Goal: Task Accomplishment & Management: Manage account settings

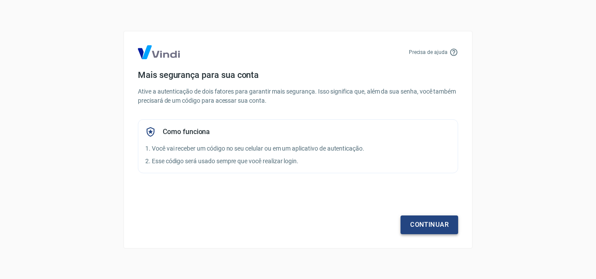
click at [415, 227] on link "Continuar" at bounding box center [429, 225] width 58 height 18
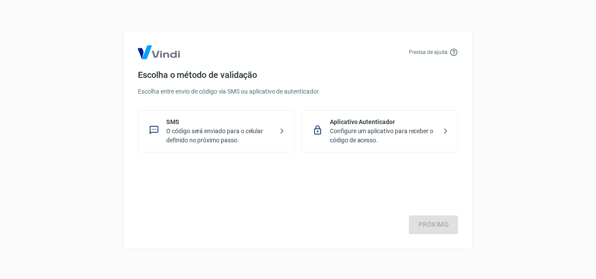
click at [194, 136] on p "O código será enviado para o celular definido no próximo passo." at bounding box center [219, 136] width 107 height 18
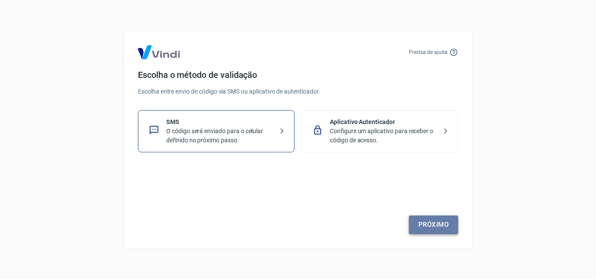
click at [413, 220] on link "Próximo" at bounding box center [433, 225] width 49 height 18
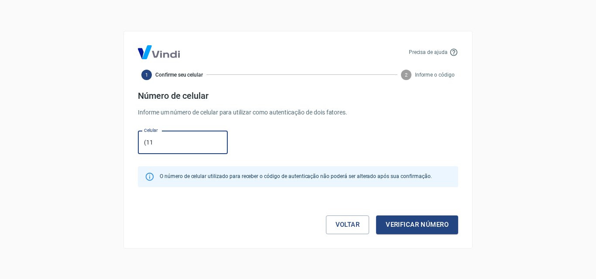
type input "[PHONE_NUMBER]"
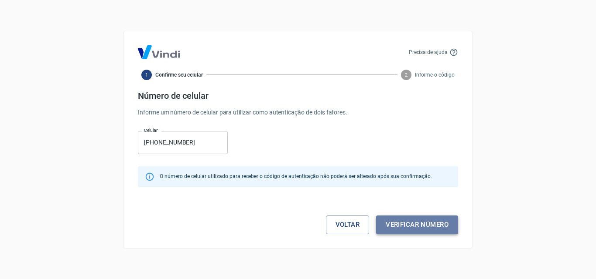
click at [424, 223] on button "Verificar número" at bounding box center [417, 225] width 82 height 18
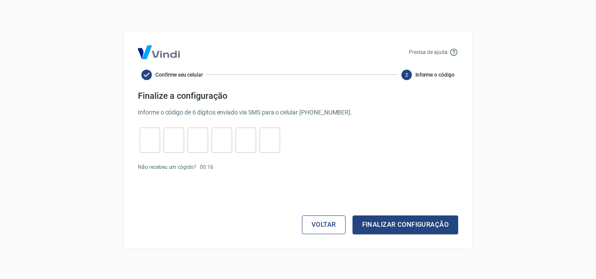
click at [328, 226] on button "Voltar" at bounding box center [324, 225] width 44 height 18
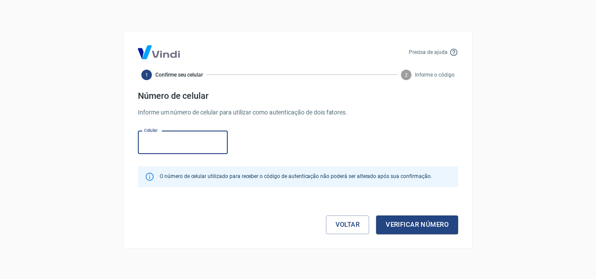
click at [328, 226] on link "Voltar" at bounding box center [348, 225] width 44 height 18
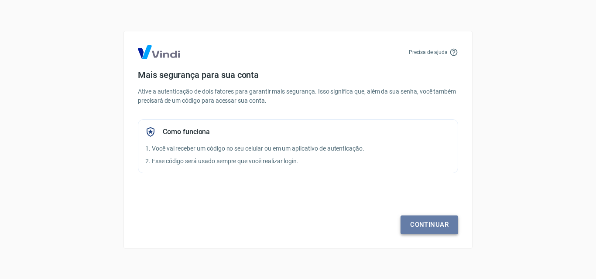
click at [440, 223] on link "Continuar" at bounding box center [429, 225] width 58 height 18
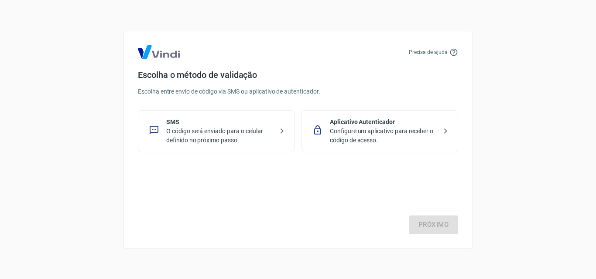
click at [204, 122] on p "SMS" at bounding box center [219, 122] width 107 height 9
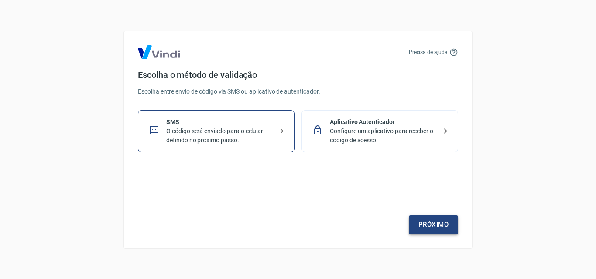
click at [436, 232] on link "Próximo" at bounding box center [433, 225] width 49 height 18
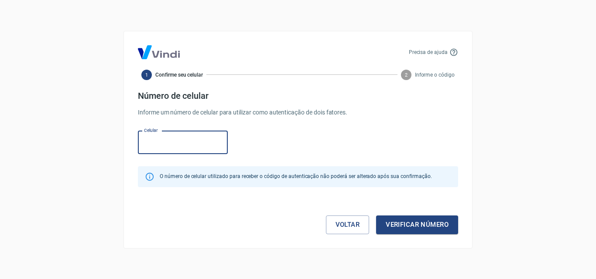
drag, startPoint x: 165, startPoint y: 146, endPoint x: 174, endPoint y: 149, distance: 9.8
click at [166, 146] on input "Celular" at bounding box center [183, 142] width 90 height 23
type input "[PHONE_NUMBER]"
click at [415, 228] on button "Verificar número" at bounding box center [417, 225] width 82 height 18
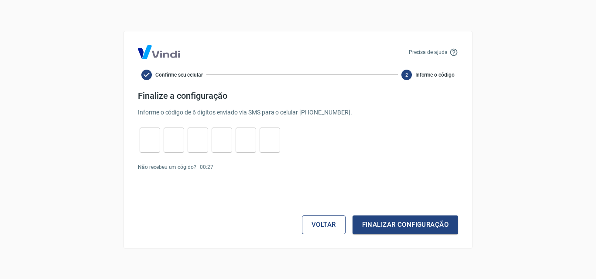
click at [320, 216] on div "Voltar Finalizar configuração" at bounding box center [298, 208] width 320 height 53
click at [320, 224] on button "Voltar" at bounding box center [324, 225] width 44 height 18
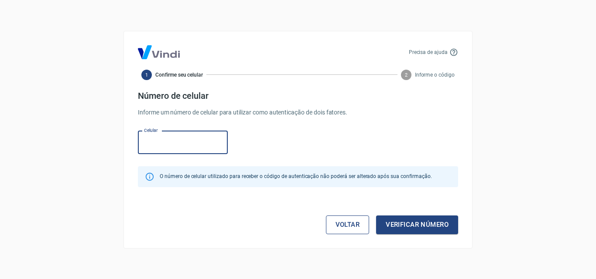
click at [349, 222] on link "Voltar" at bounding box center [348, 225] width 44 height 18
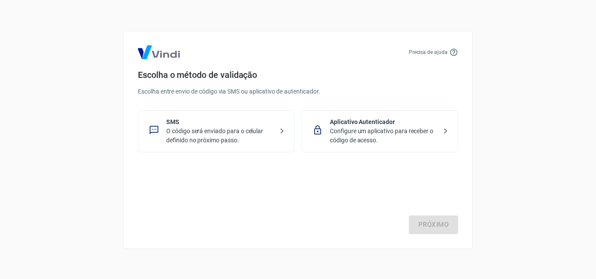
click at [353, 127] on p "Configure um aplicativo para receber o código de acesso." at bounding box center [383, 136] width 107 height 18
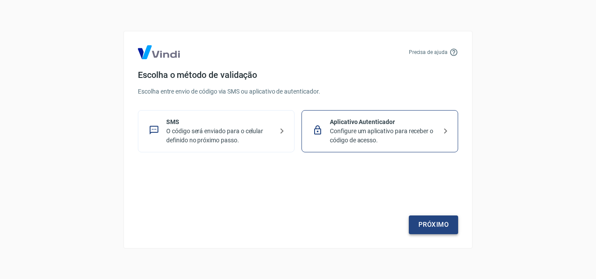
click at [422, 221] on link "Próximo" at bounding box center [433, 225] width 49 height 18
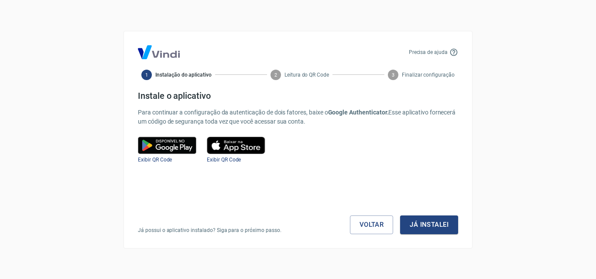
click at [160, 147] on img at bounding box center [167, 145] width 58 height 17
click at [410, 226] on button "Já instalei" at bounding box center [429, 225] width 58 height 18
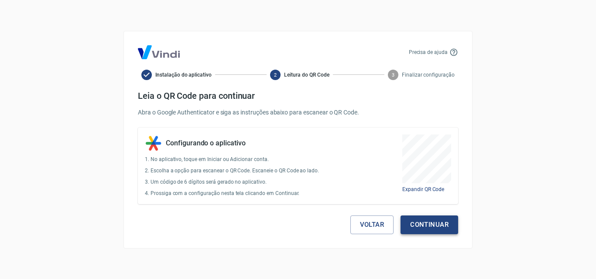
click at [432, 228] on button "Continuar" at bounding box center [429, 225] width 58 height 18
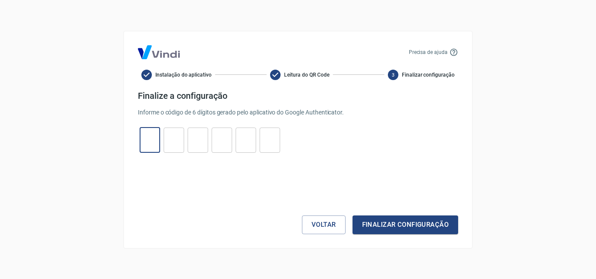
click at [143, 136] on input "tel" at bounding box center [150, 140] width 20 height 19
type input "6"
type input "5"
type input "2"
type input "3"
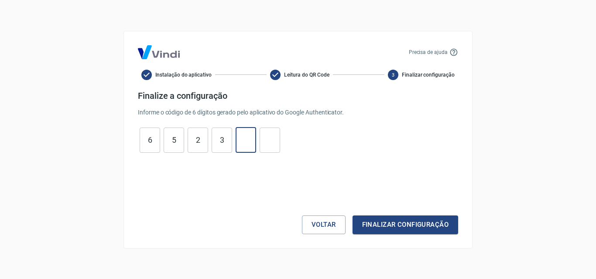
type input "5"
type input "8"
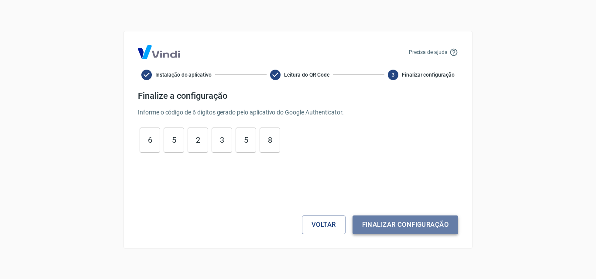
click at [378, 225] on button "Finalizar configuração" at bounding box center [405, 225] width 106 height 18
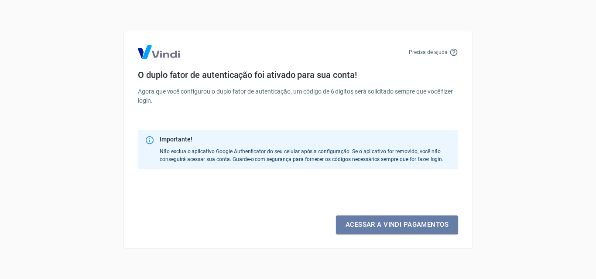
click at [378, 225] on link "Acessar a Vindi pagamentos" at bounding box center [397, 225] width 122 height 18
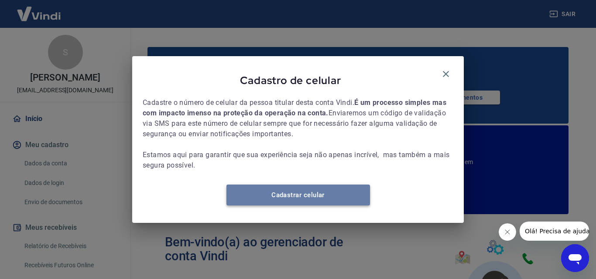
click at [273, 198] on link "Cadastrar celular" at bounding box center [297, 195] width 143 height 21
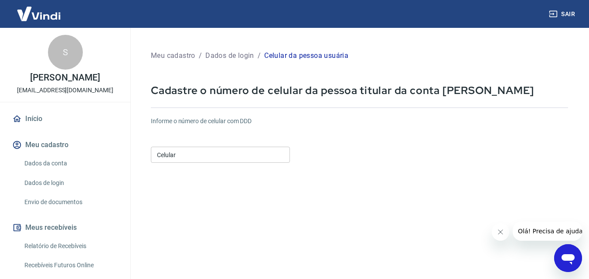
click at [196, 153] on input "Celular" at bounding box center [220, 155] width 139 height 16
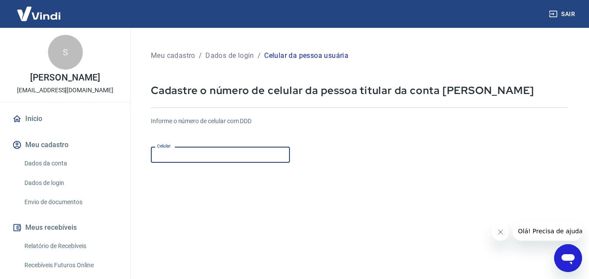
type input "[PHONE_NUMBER]"
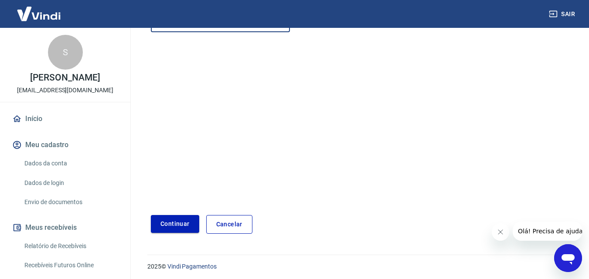
click at [183, 222] on button "Continuar" at bounding box center [175, 224] width 48 height 18
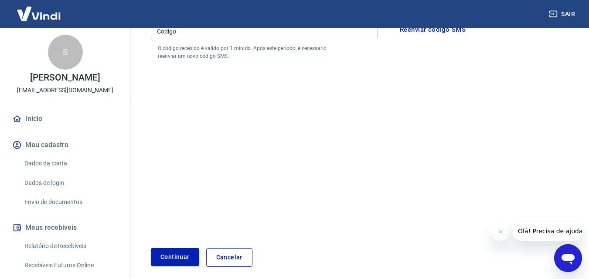
scroll to position [44, 0]
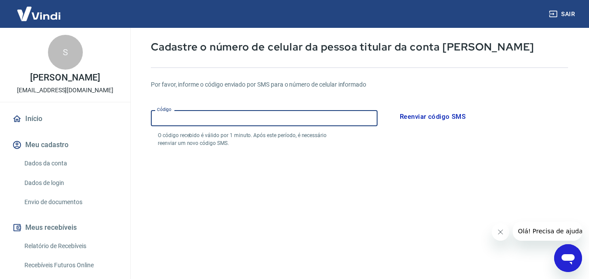
click at [244, 118] on input "Código" at bounding box center [264, 118] width 227 height 16
click at [327, 155] on form "Por favor, informe o código enviado por SMS para o número de celular informado …" at bounding box center [359, 212] width 417 height 285
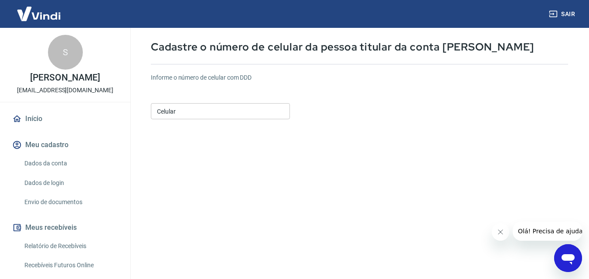
scroll to position [131, 0]
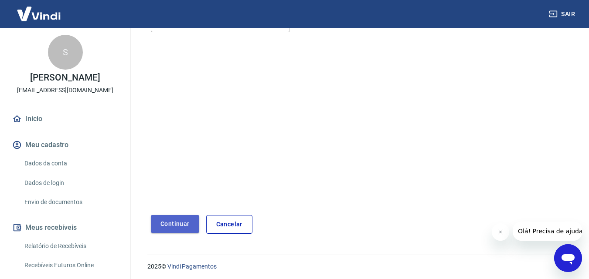
click at [158, 228] on button "Continuar" at bounding box center [175, 224] width 48 height 18
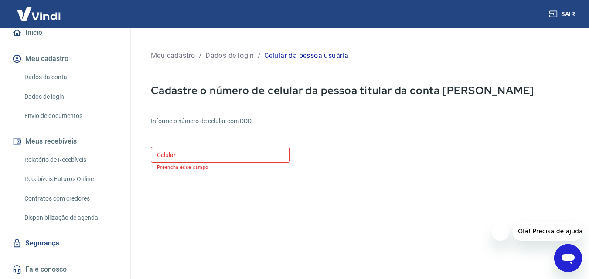
scroll to position [0, 0]
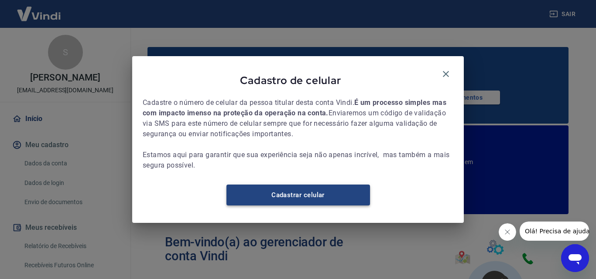
click at [281, 201] on link "Cadastrar celular" at bounding box center [297, 195] width 143 height 21
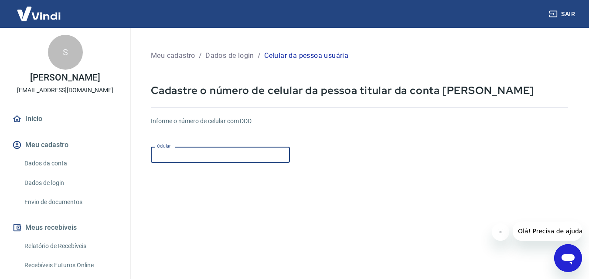
click at [250, 160] on input "Celular" at bounding box center [220, 155] width 139 height 16
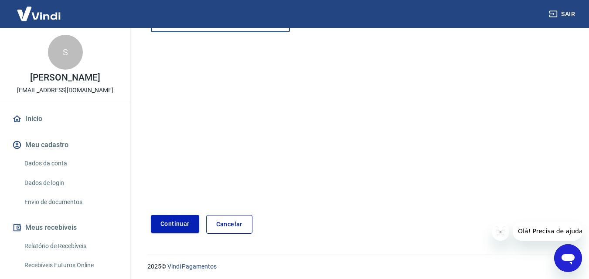
type input "[PHONE_NUMBER]"
click at [189, 220] on button "Continuar" at bounding box center [175, 224] width 48 height 18
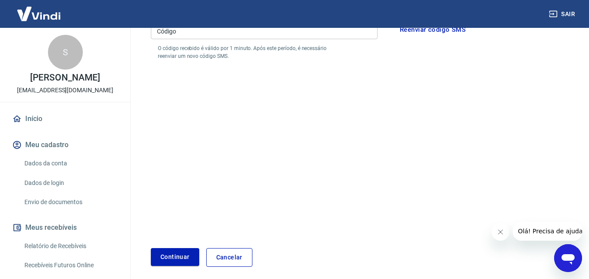
scroll to position [87, 0]
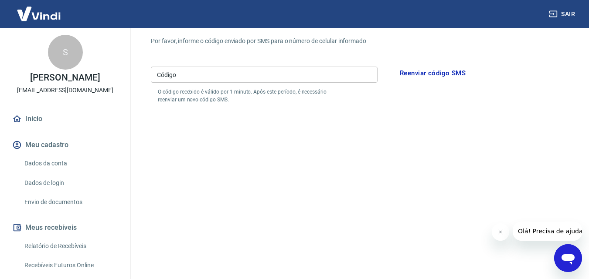
click at [420, 75] on button "Reenviar código SMS" at bounding box center [432, 73] width 75 height 18
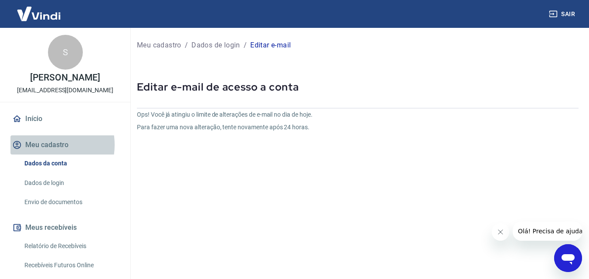
click at [47, 145] on button "Meu cadastro" at bounding box center [64, 145] width 109 height 19
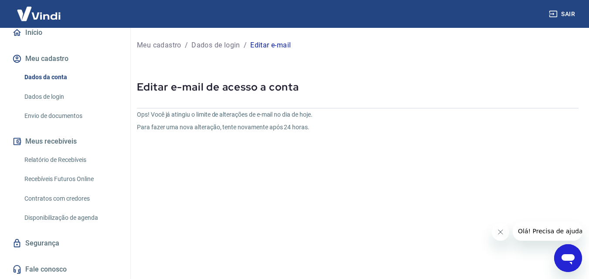
scroll to position [90, 0]
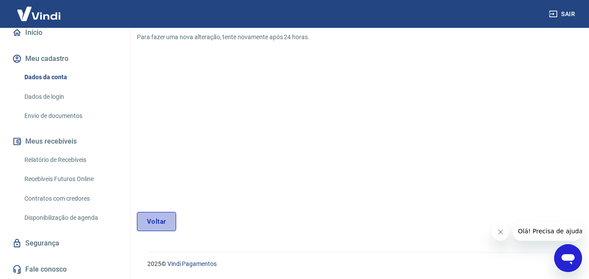
click at [159, 225] on link "Voltar" at bounding box center [156, 221] width 39 height 19
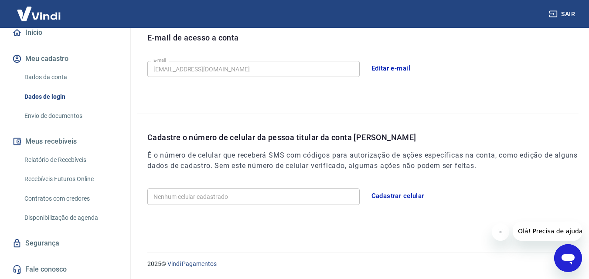
click at [41, 270] on link "Fale conosco" at bounding box center [64, 269] width 109 height 19
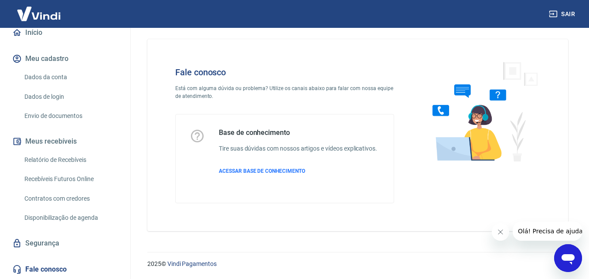
scroll to position [6, 0]
click at [567, 260] on icon "Abrir janela de mensagens" at bounding box center [568, 260] width 13 height 10
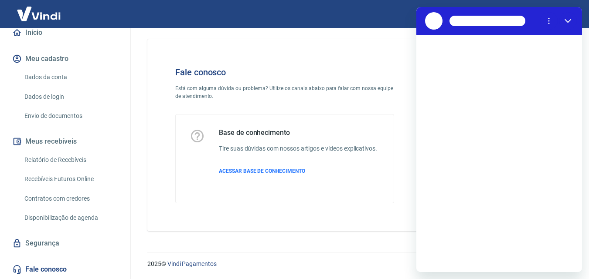
scroll to position [0, 0]
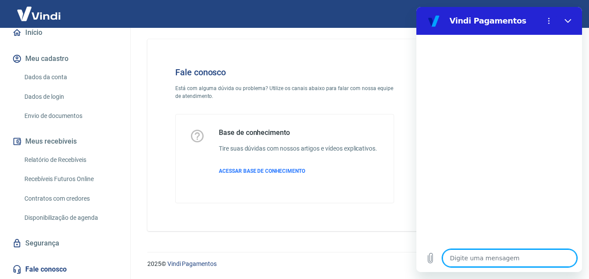
click at [468, 258] on textarea at bounding box center [510, 258] width 134 height 17
type textarea "a"
type textarea "x"
type textarea "at"
type textarea "x"
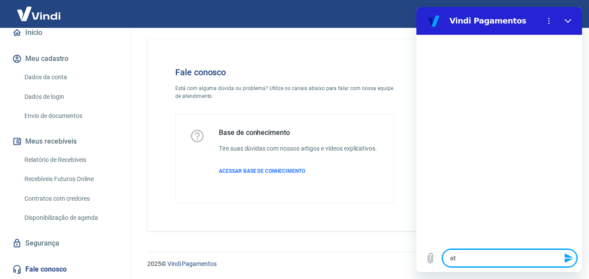
type textarea "ate"
type textarea "x"
type textarea "aten"
type textarea "x"
type textarea "atend"
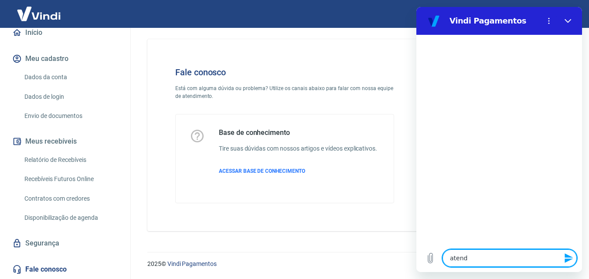
type textarea "x"
type textarea "atendi"
type textarea "x"
type textarea "atendim"
type textarea "x"
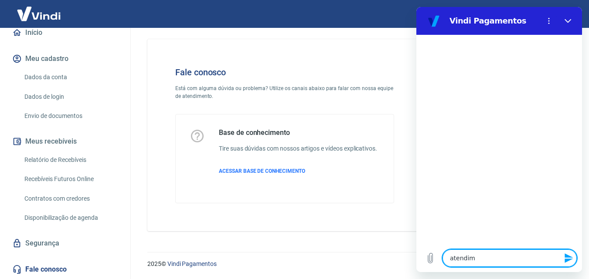
type textarea "atendime"
type textarea "x"
type textarea "atendimen"
type textarea "x"
type textarea "atendiment"
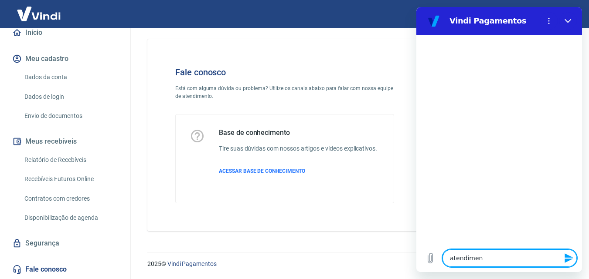
type textarea "x"
type textarea "atendiment"
type textarea "x"
type textarea "atendiment"
type textarea "x"
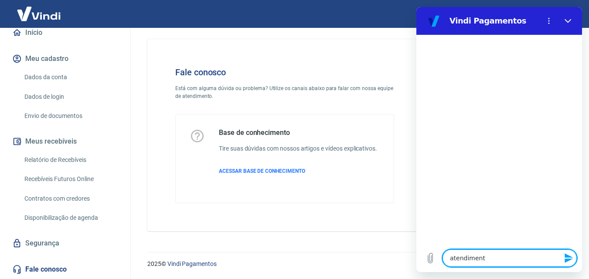
type textarea "atendimento"
type textarea "x"
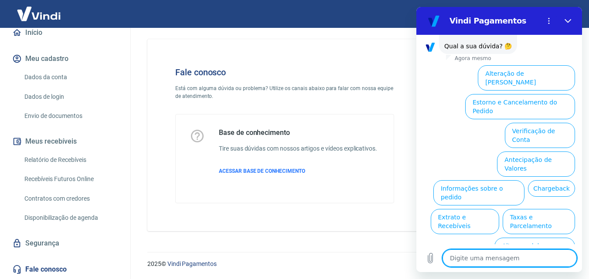
scroll to position [53, 0]
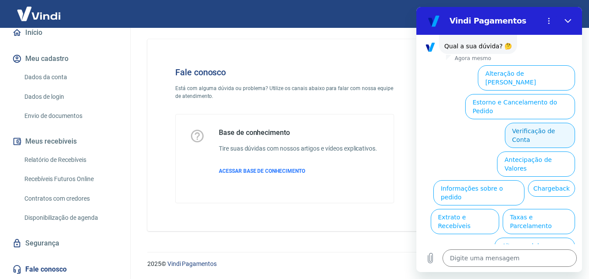
click at [518, 123] on button "Verificação de Conta" at bounding box center [540, 135] width 70 height 25
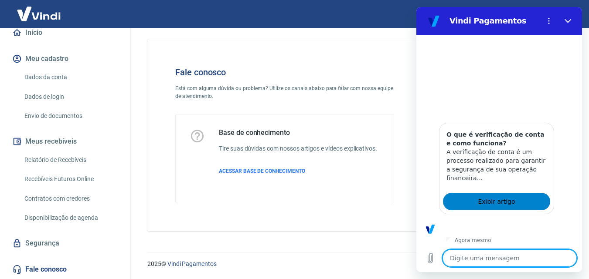
scroll to position [140, 0]
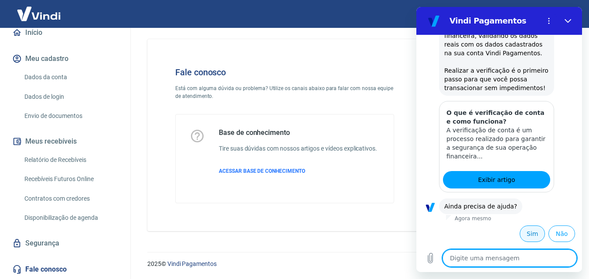
click at [526, 231] on button "Sim" at bounding box center [532, 234] width 25 height 17
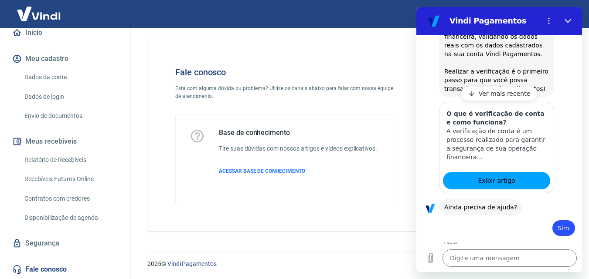
click at [500, 95] on p "Ver mais recente" at bounding box center [505, 93] width 52 height 9
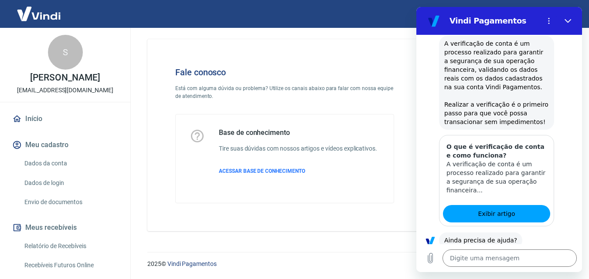
scroll to position [86, 0]
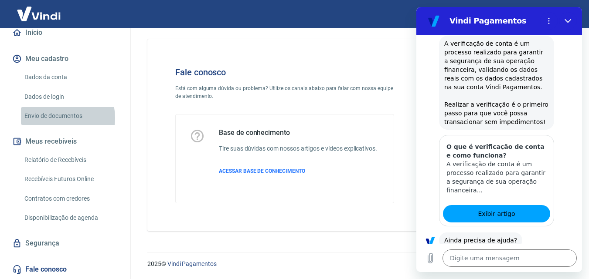
click at [58, 118] on link "Envio de documentos" at bounding box center [70, 116] width 99 height 18
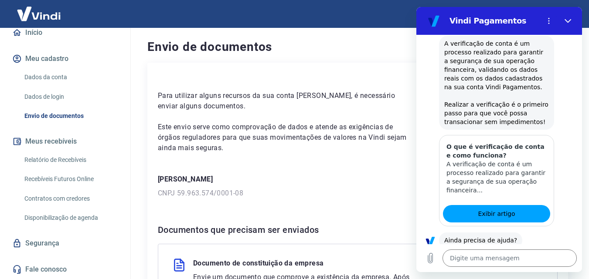
scroll to position [136, 0]
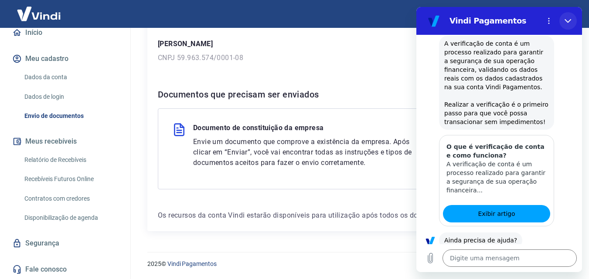
click at [561, 18] on button "Fechar" at bounding box center [567, 20] width 17 height 17
type textarea "x"
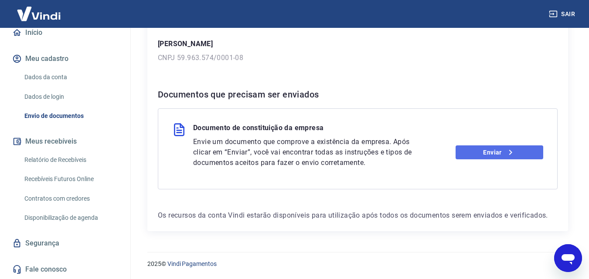
click at [476, 152] on link "Enviar" at bounding box center [500, 153] width 88 height 14
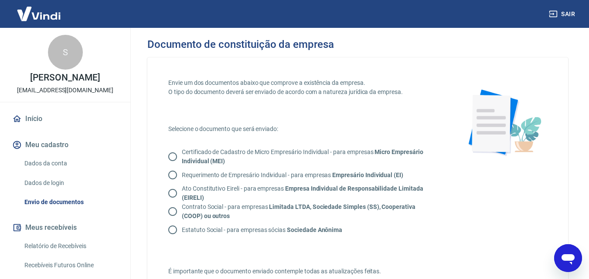
click at [174, 214] on input "Contrato Social - para empresas Limitada LTDA, Sociedade Simples (SS), Cooperat…" at bounding box center [172, 212] width 18 height 18
radio input "true"
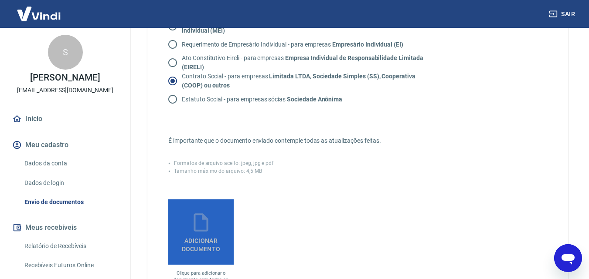
click at [199, 229] on icon at bounding box center [201, 223] width 22 height 22
click at [0, 0] on input "Adicionar documento" at bounding box center [0, 0] width 0 height 0
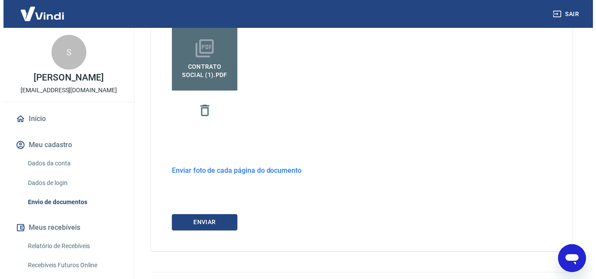
scroll to position [262, 0]
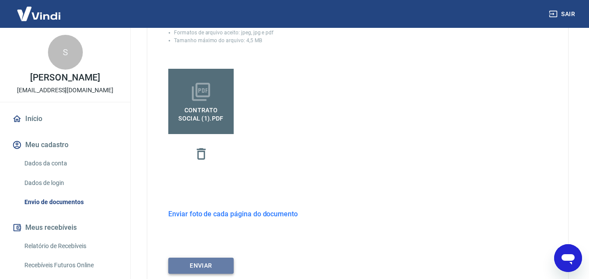
click at [207, 265] on button "ENVIAR" at bounding box center [200, 266] width 65 height 16
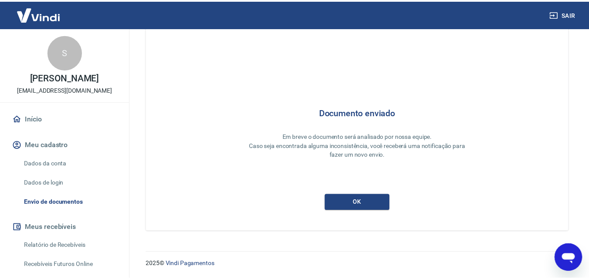
scroll to position [23, 0]
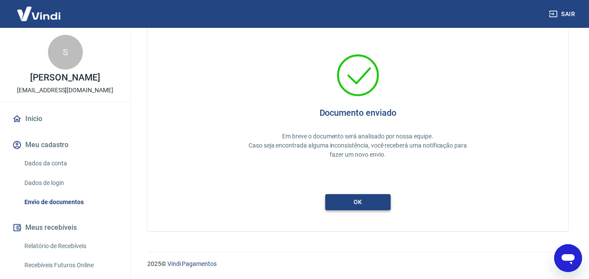
click at [364, 201] on button "ok" at bounding box center [357, 202] width 65 height 16
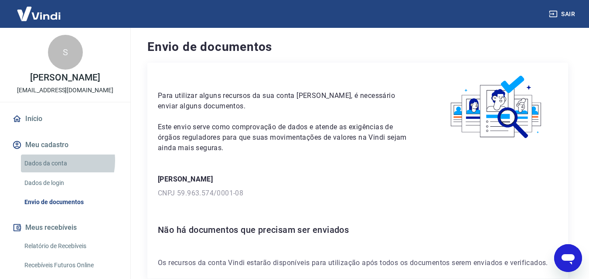
click at [49, 161] on link "Dados da conta" at bounding box center [70, 164] width 99 height 18
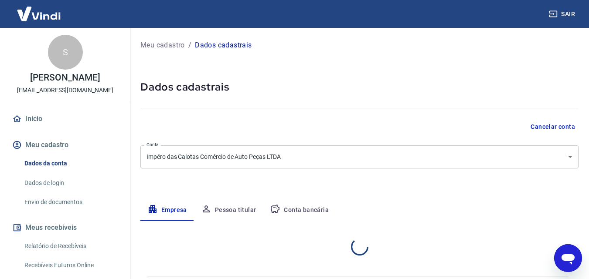
select select "SP"
select select "business"
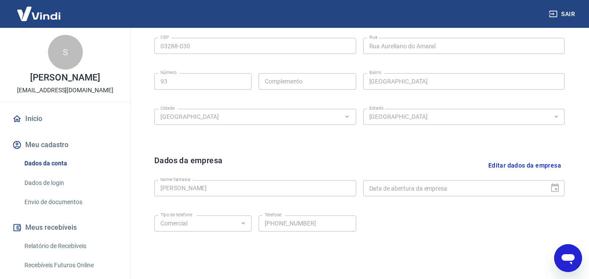
scroll to position [349, 0]
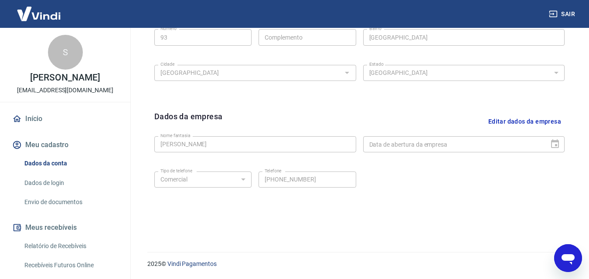
click at [60, 184] on link "Dados de login" at bounding box center [70, 183] width 99 height 18
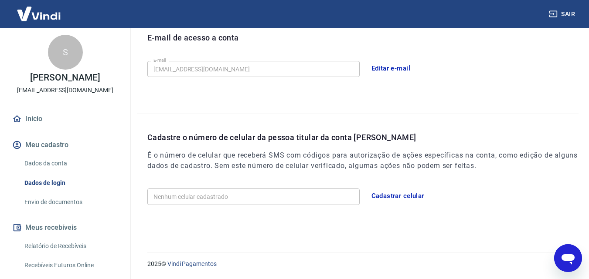
scroll to position [249, 0]
click at [392, 196] on button "Cadastrar celular" at bounding box center [398, 196] width 62 height 18
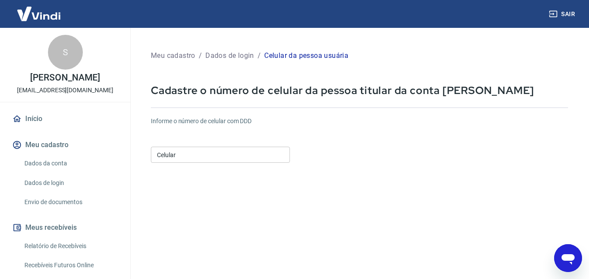
click at [186, 154] on input "Celular" at bounding box center [220, 155] width 139 height 16
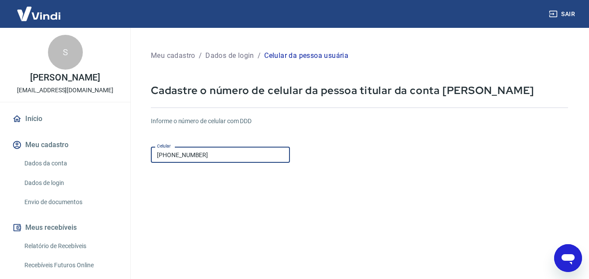
scroll to position [87, 0]
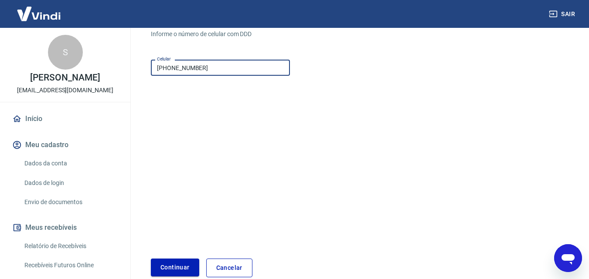
type input "[PHONE_NUMBER]"
click at [179, 268] on button "Continuar" at bounding box center [175, 268] width 48 height 18
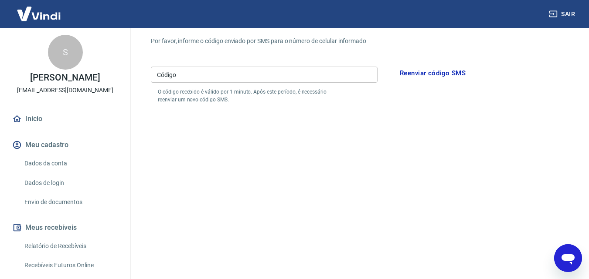
click at [262, 68] on input "Código" at bounding box center [264, 75] width 227 height 16
